Goal: Find specific page/section: Find specific page/section

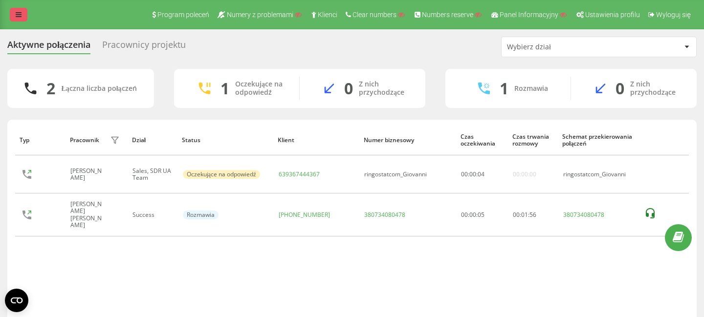
click at [20, 15] on icon at bounding box center [19, 14] width 6 height 7
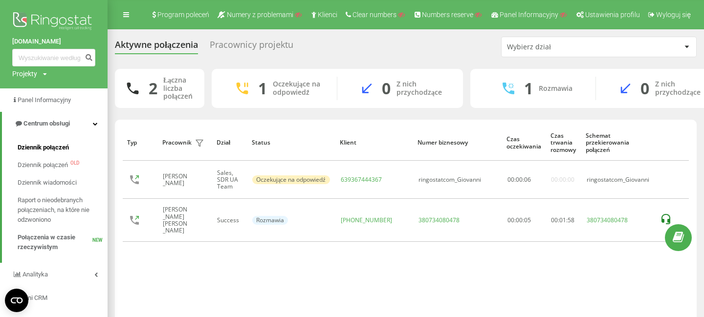
click at [46, 148] on span "Dziennik połączeń" at bounding box center [43, 148] width 51 height 10
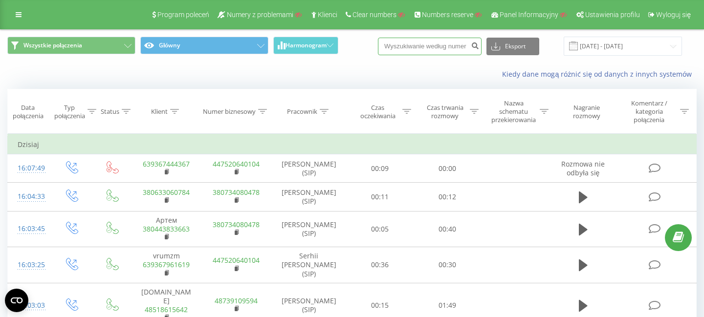
click at [449, 47] on input at bounding box center [430, 47] width 104 height 18
paste input "48664930789"
type input "48664930789"
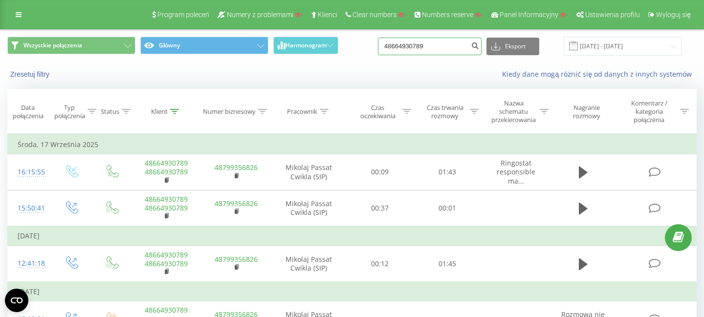
drag, startPoint x: 463, startPoint y: 49, endPoint x: 383, endPoint y: 48, distance: 79.7
click at [383, 48] on div "Wszystkie połączenia Główny Harmonogram 48664930789 Eksport .csv .xls .xlsx 19.…" at bounding box center [351, 46] width 689 height 19
paste input "8890202"
type input "48668890202"
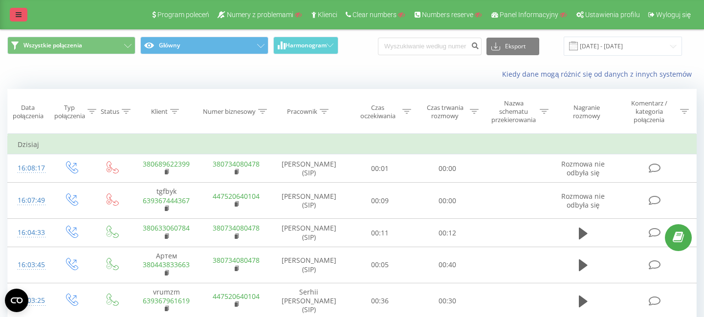
click at [19, 16] on icon at bounding box center [19, 14] width 6 height 7
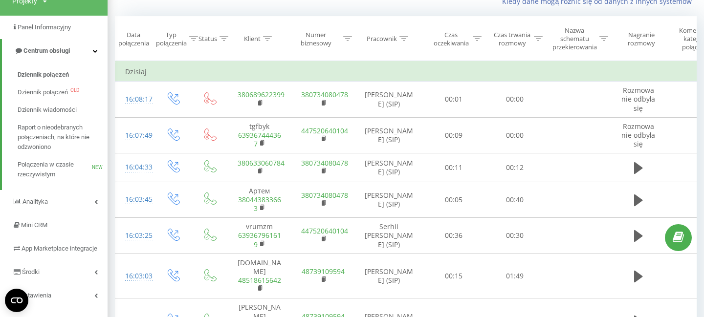
scroll to position [65, 0]
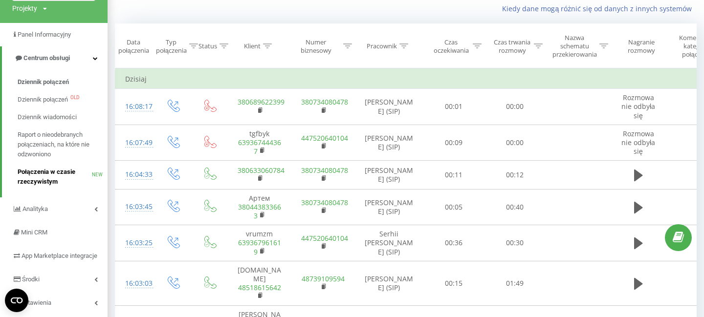
click at [40, 172] on span "Połączenia w czasie rzeczywistym" at bounding box center [55, 177] width 74 height 20
